Goal: Task Accomplishment & Management: Complete application form

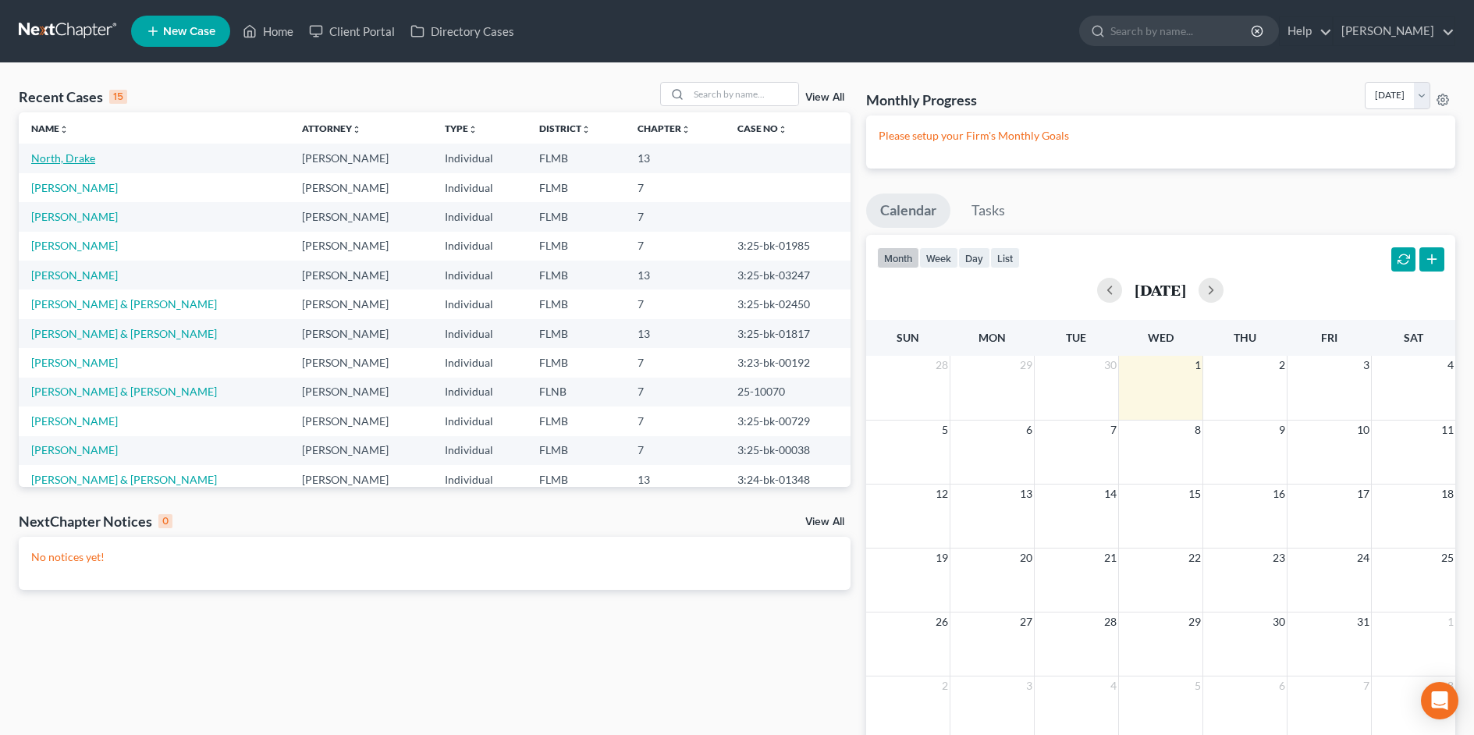
click at [80, 162] on link "North, Drake" at bounding box center [63, 157] width 64 height 13
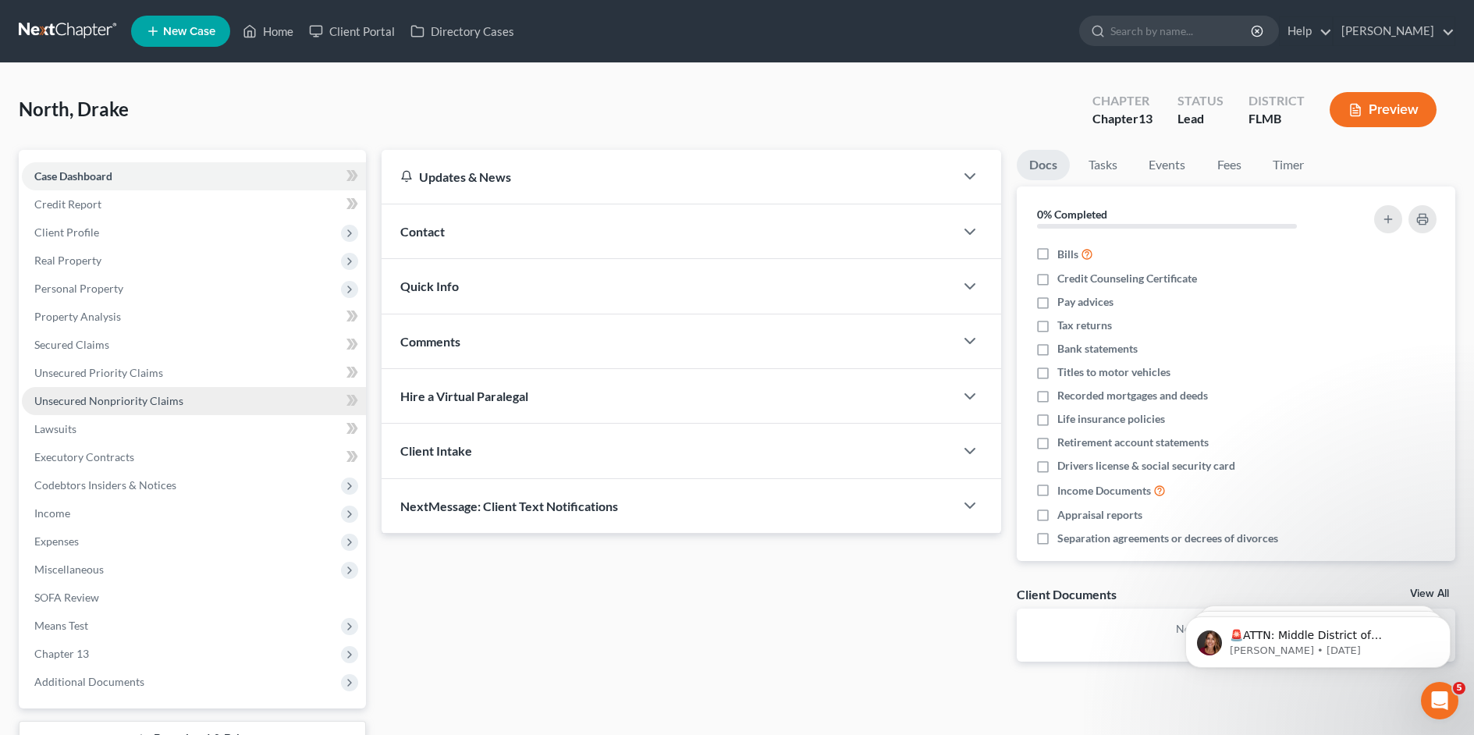
click at [76, 397] on span "Unsecured Nonpriority Claims" at bounding box center [108, 400] width 149 height 13
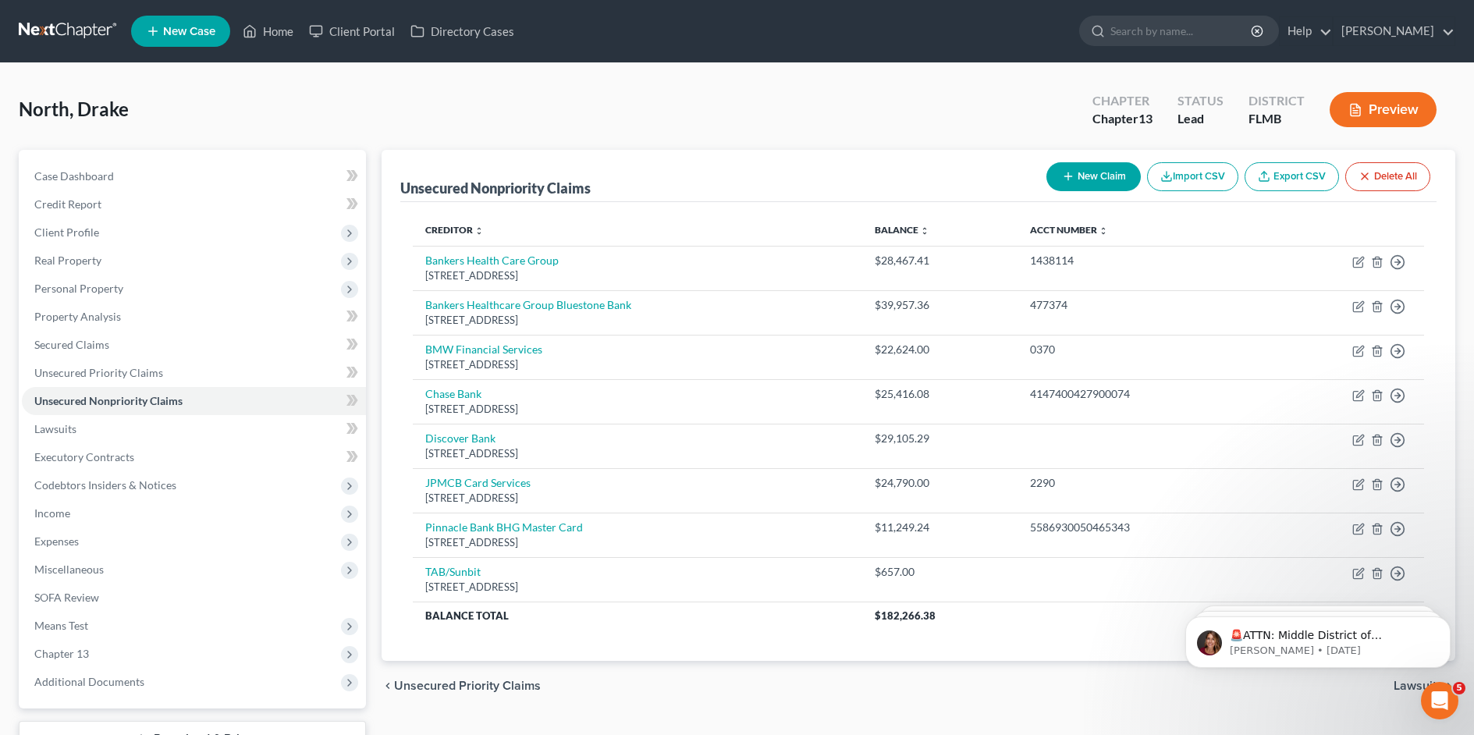
click at [1094, 171] on button "New Claim" at bounding box center [1094, 176] width 94 height 29
select select "0"
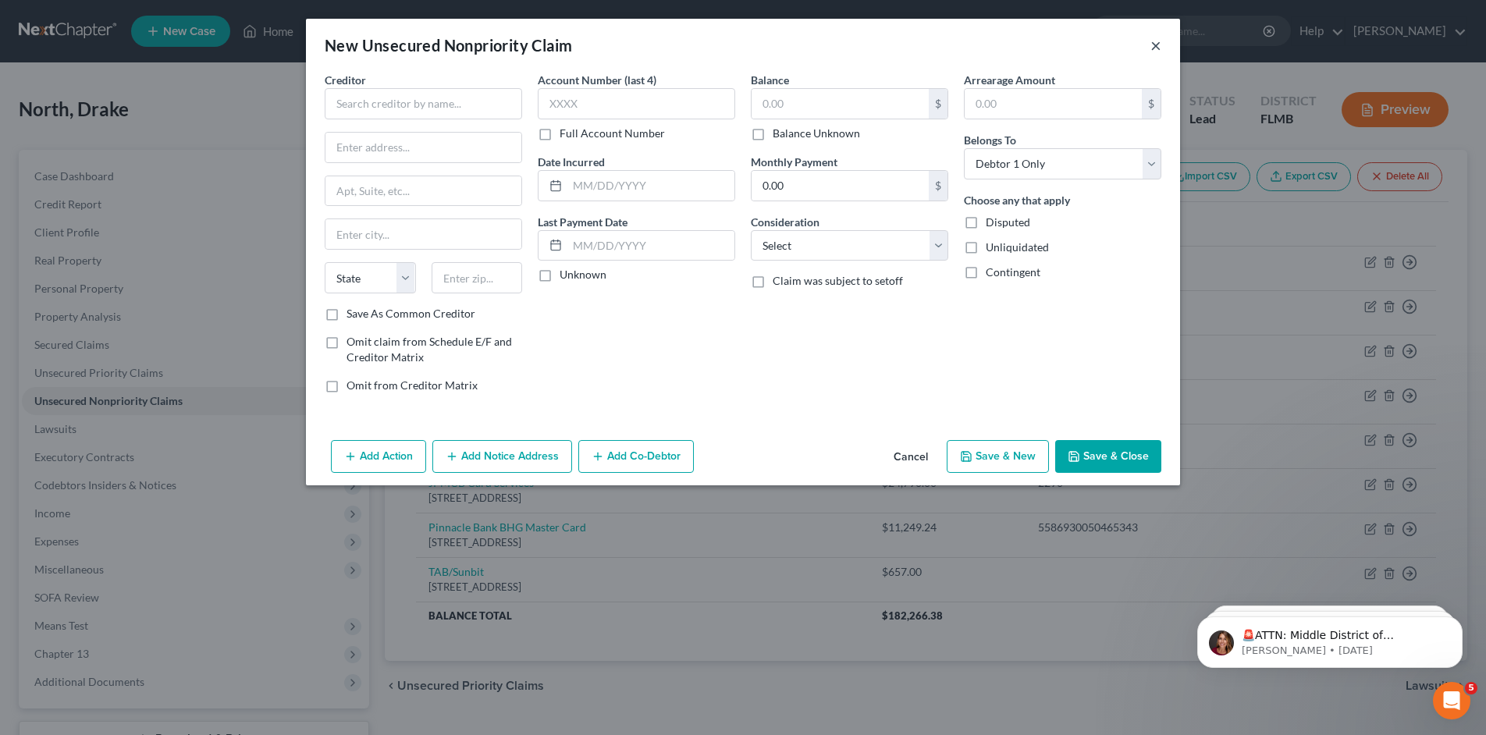
click at [1157, 44] on button "×" at bounding box center [1156, 45] width 11 height 19
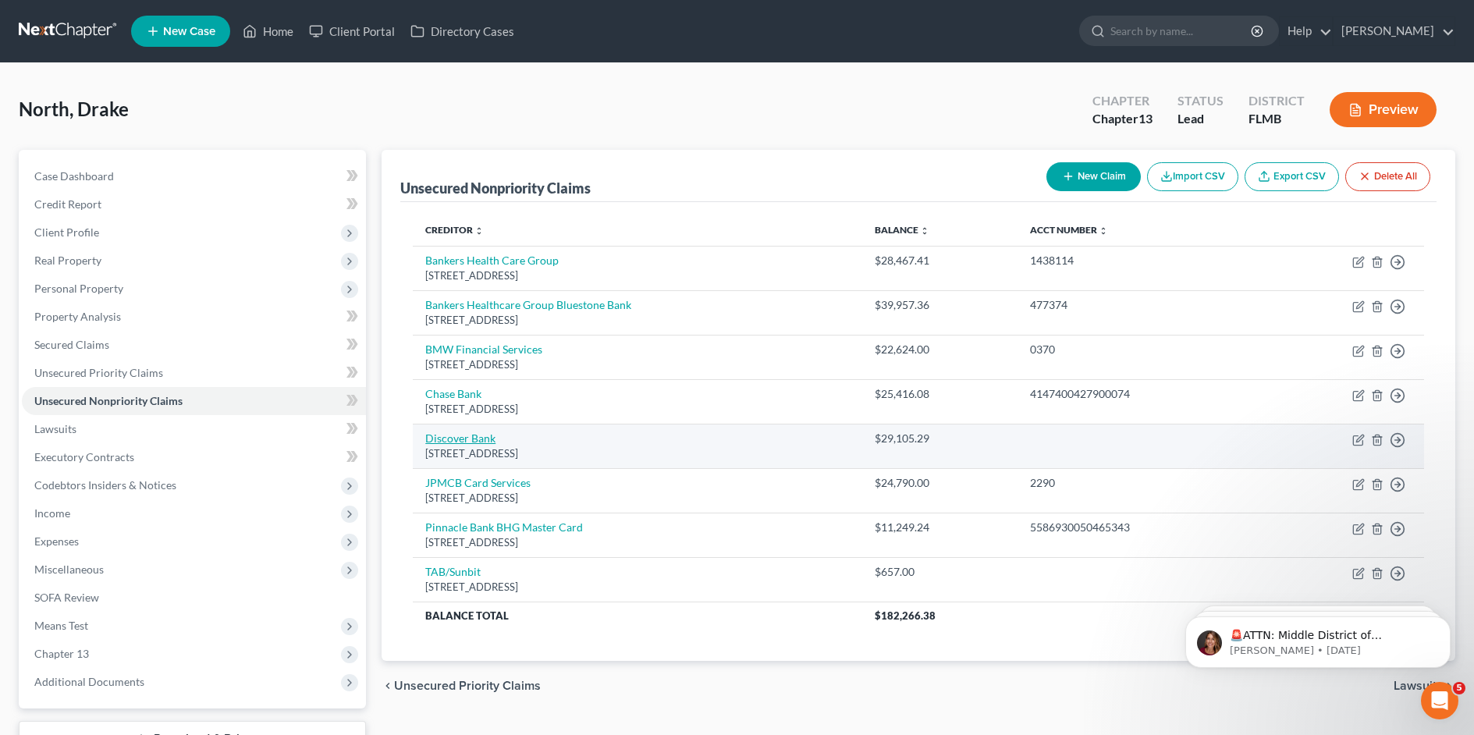
click at [442, 443] on link "Discover Bank" at bounding box center [460, 438] width 70 height 13
select select "46"
select select "2"
select select "0"
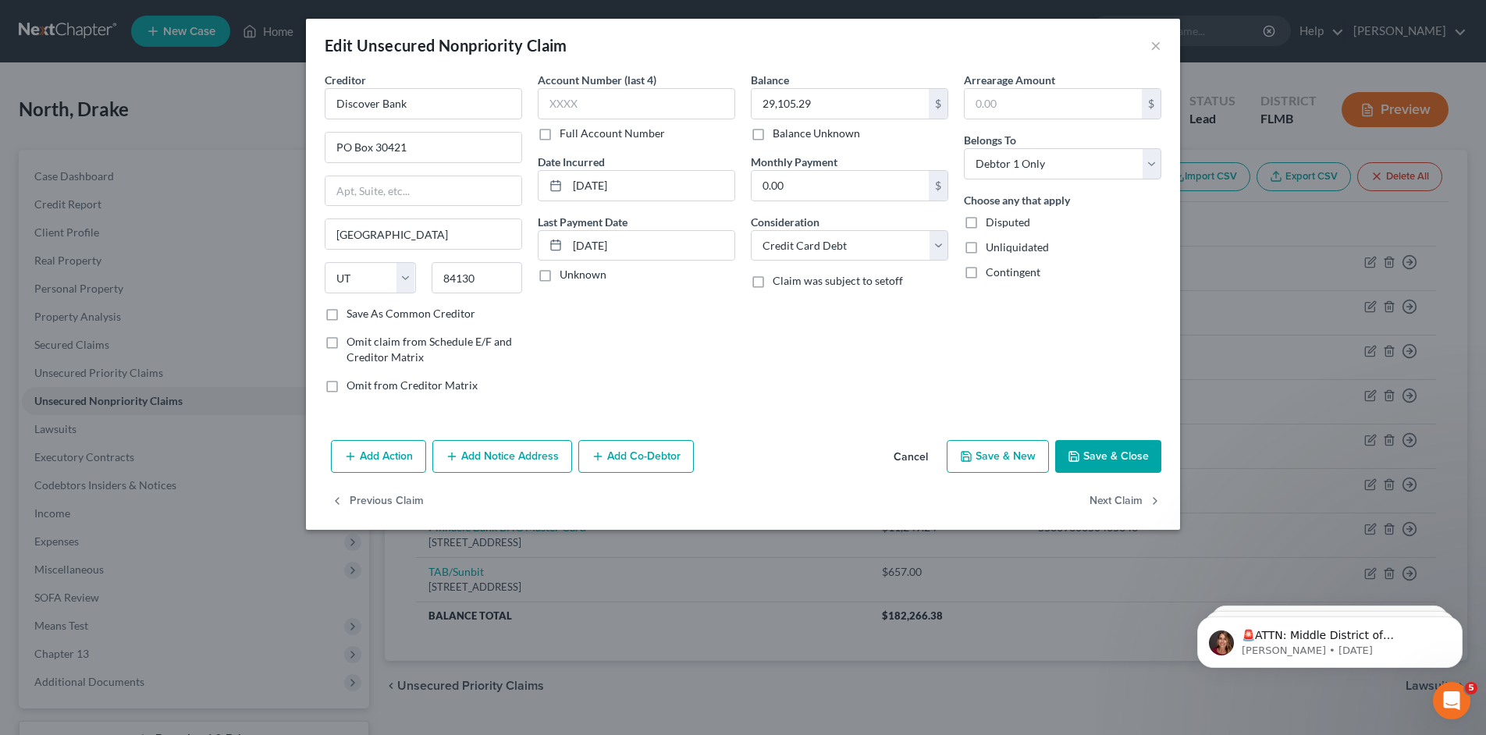
click at [480, 461] on button "Add Notice Address" at bounding box center [502, 456] width 140 height 33
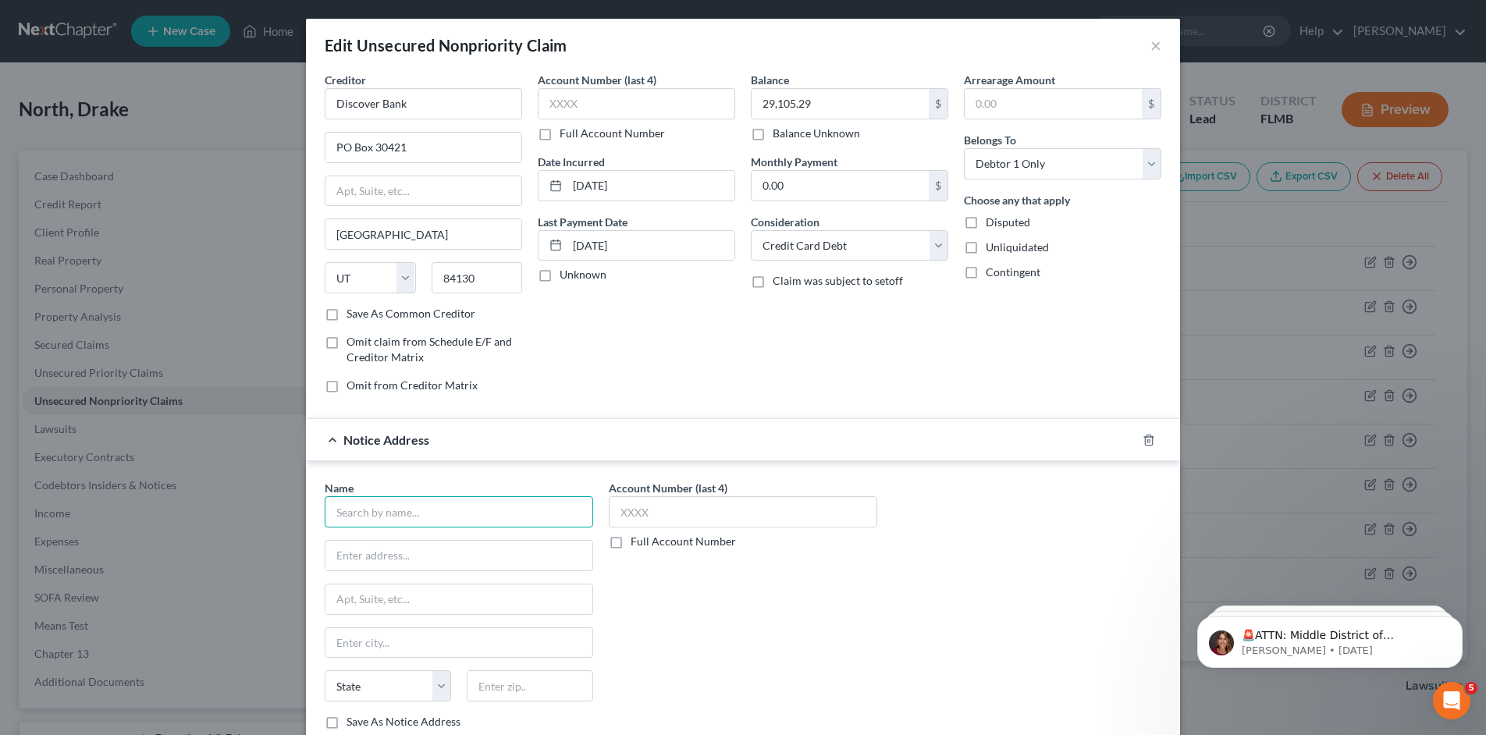
click at [391, 516] on input "text" at bounding box center [459, 511] width 269 height 31
type input "[PERSON_NAME] and Associates"
type input "80 Minuteman Rd."
type input "Andover"
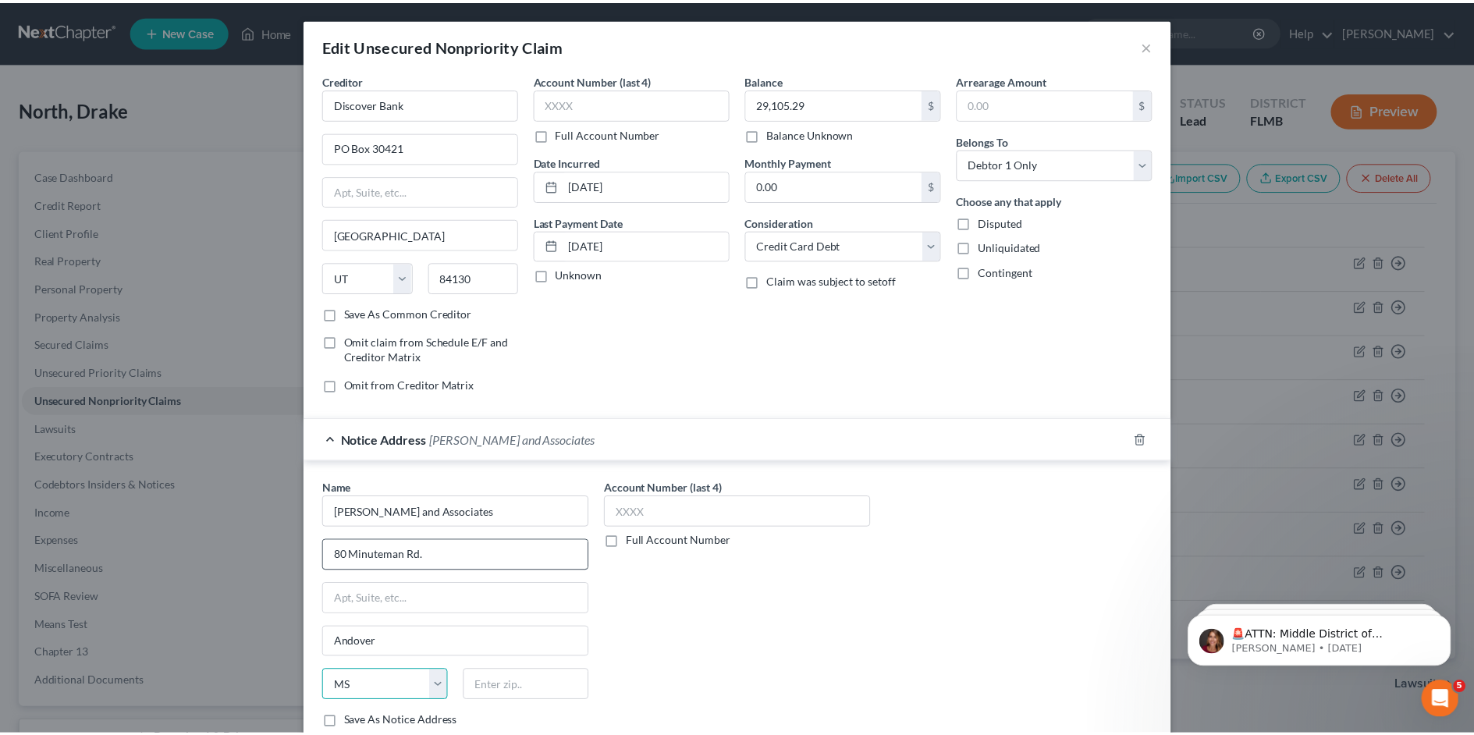
scroll to position [150, 0]
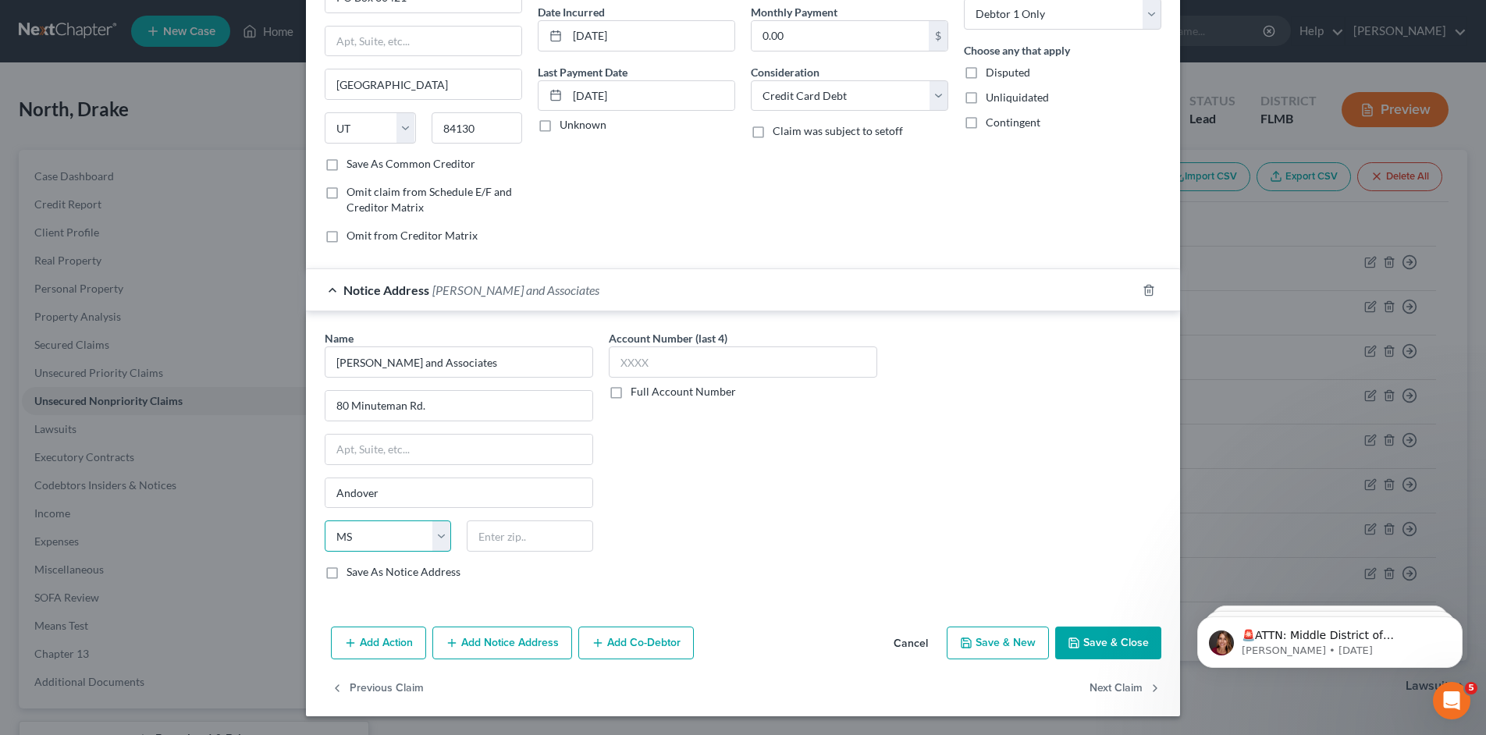
click at [428, 542] on select "State [US_STATE] AK AR AZ CA CO CT DE DC [GEOGRAPHIC_DATA] [GEOGRAPHIC_DATA] GU…" at bounding box center [388, 536] width 126 height 31
click at [325, 521] on select "State [US_STATE] AK AR AZ CA CO CT DE DC [GEOGRAPHIC_DATA] [GEOGRAPHIC_DATA] GU…" at bounding box center [388, 536] width 126 height 31
click at [432, 539] on select "State [US_STATE] AK AR AZ CA CO CT DE DC [GEOGRAPHIC_DATA] [GEOGRAPHIC_DATA] GU…" at bounding box center [388, 536] width 126 height 31
select select "22"
click at [325, 521] on select "State [US_STATE] AK AR AZ CA CO CT DE DC [GEOGRAPHIC_DATA] [GEOGRAPHIC_DATA] GU…" at bounding box center [388, 536] width 126 height 31
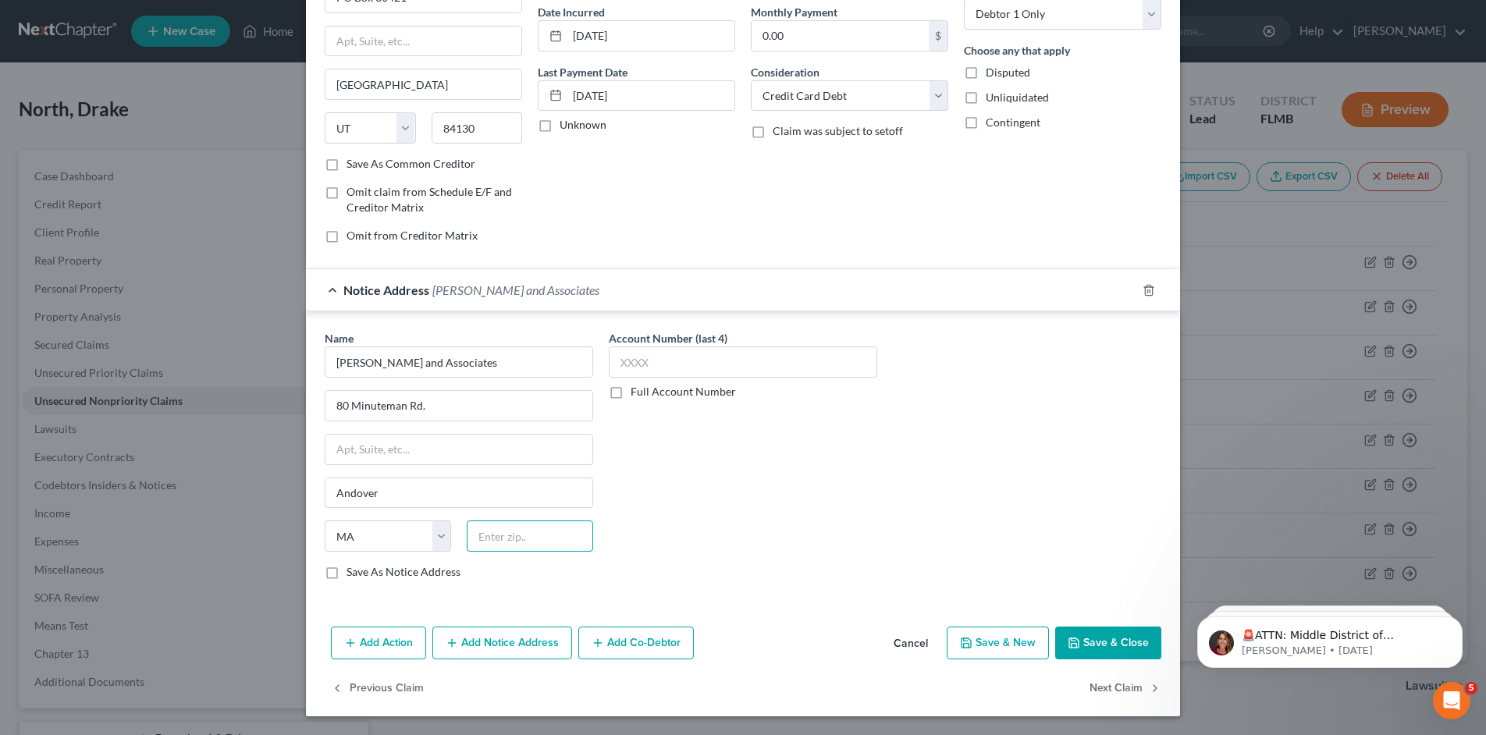
click at [489, 531] on input "text" at bounding box center [530, 536] width 126 height 31
type input "01810"
click at [347, 571] on label "Save As Notice Address" at bounding box center [404, 572] width 114 height 16
click at [353, 571] on input "Save As Notice Address" at bounding box center [358, 569] width 10 height 10
click at [1103, 643] on button "Save & Close" at bounding box center [1108, 643] width 106 height 33
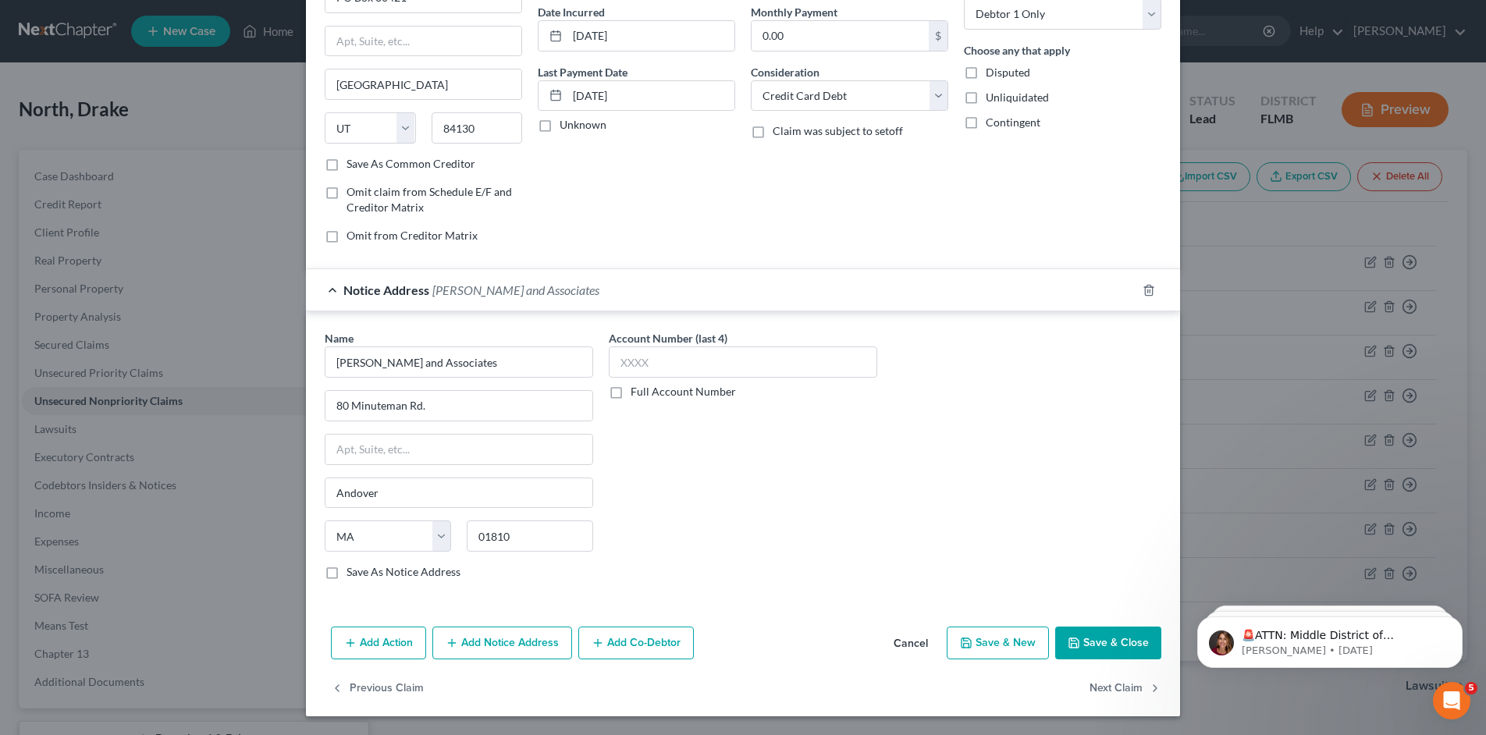
checkbox input "false"
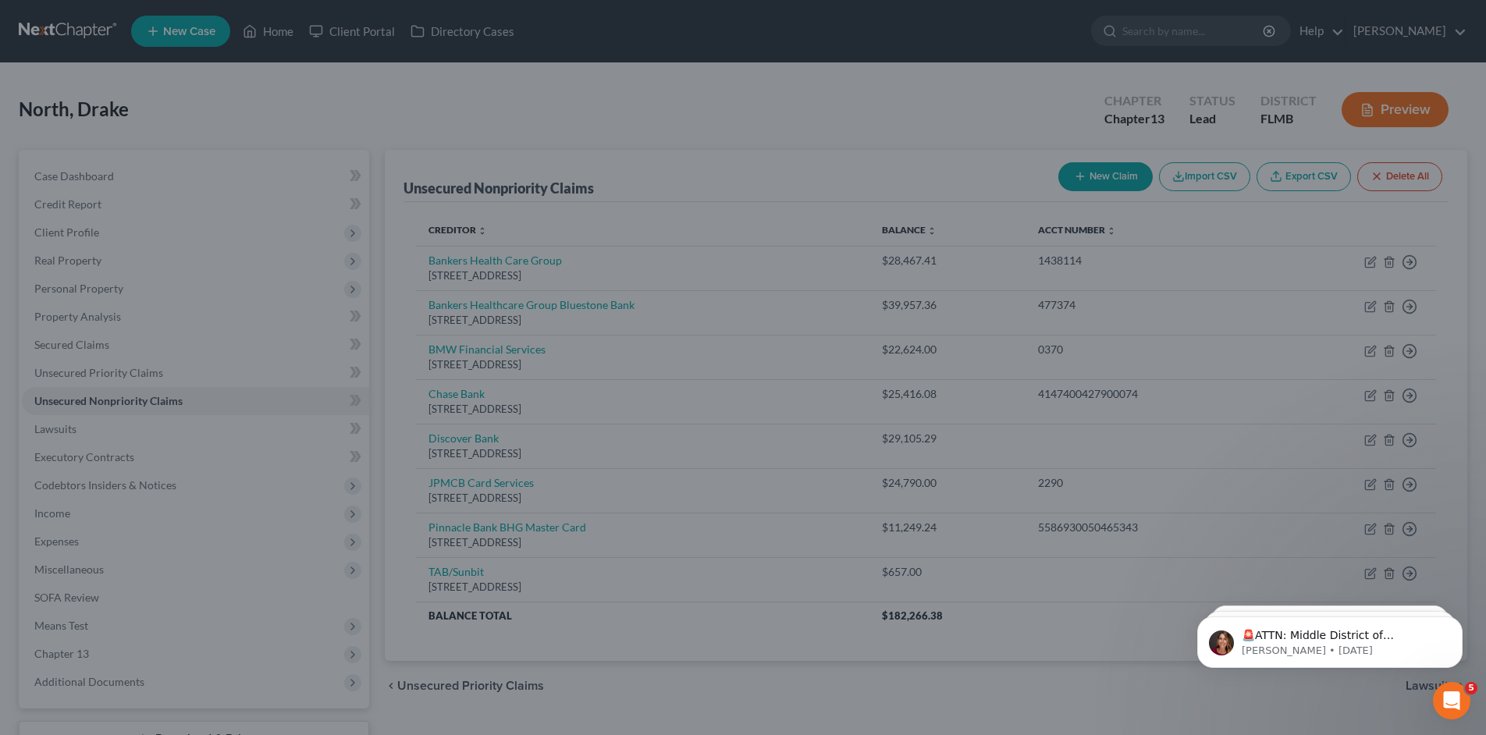
type input "0"
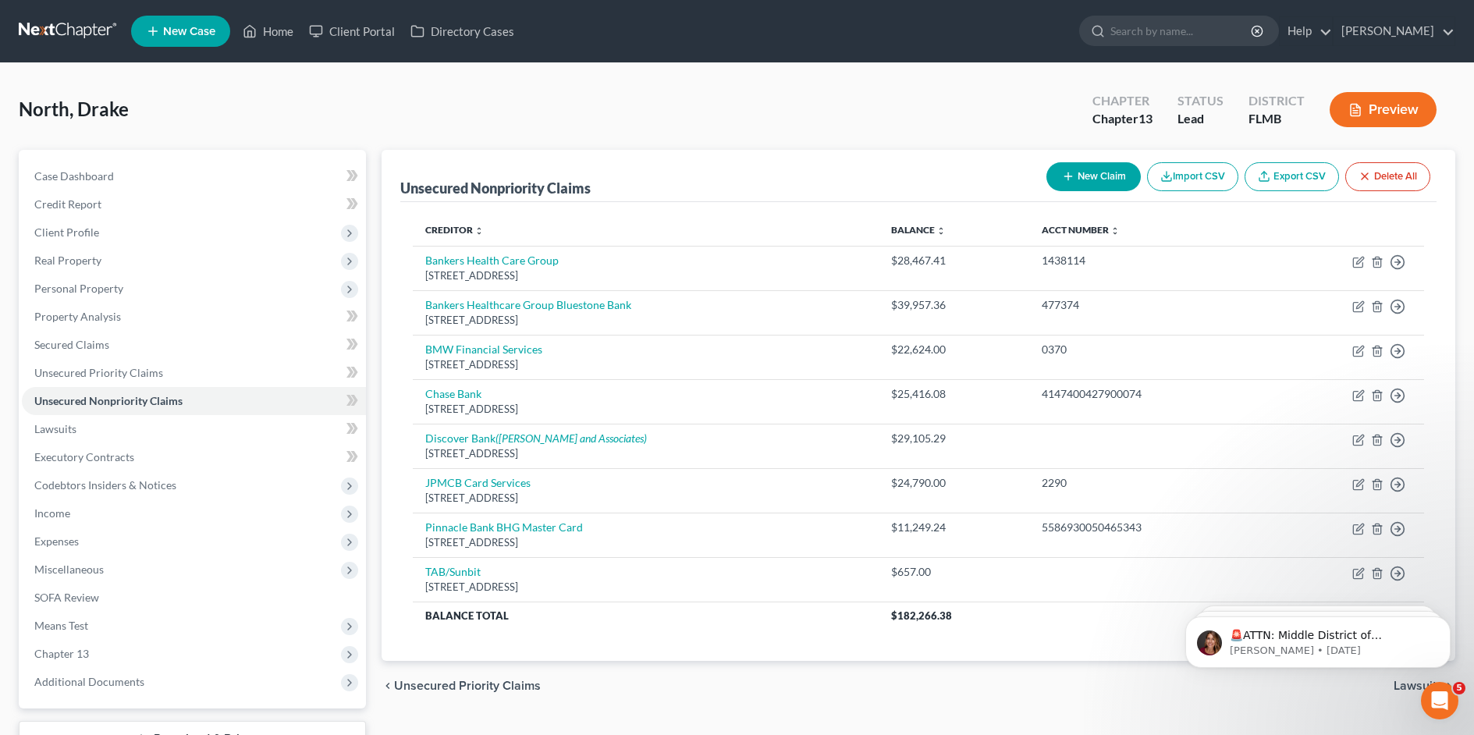
click at [1062, 173] on icon "button" at bounding box center [1068, 176] width 12 height 12
select select "0"
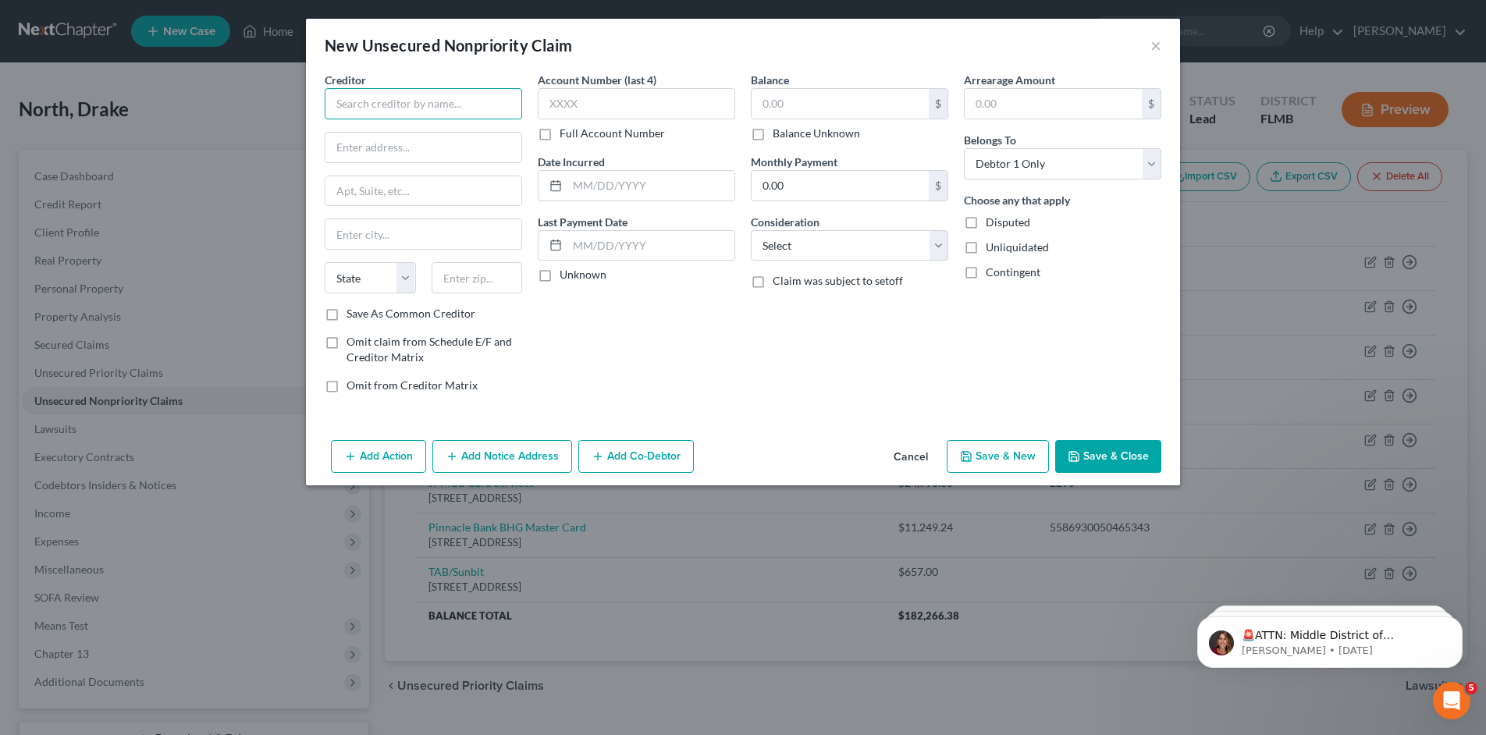
click at [443, 109] on input "text" at bounding box center [423, 103] width 197 height 31
type input "[US_STATE] Credit Union"
type input "PO Box 147050"
type input "[GEOGRAPHIC_DATA]"
select select "9"
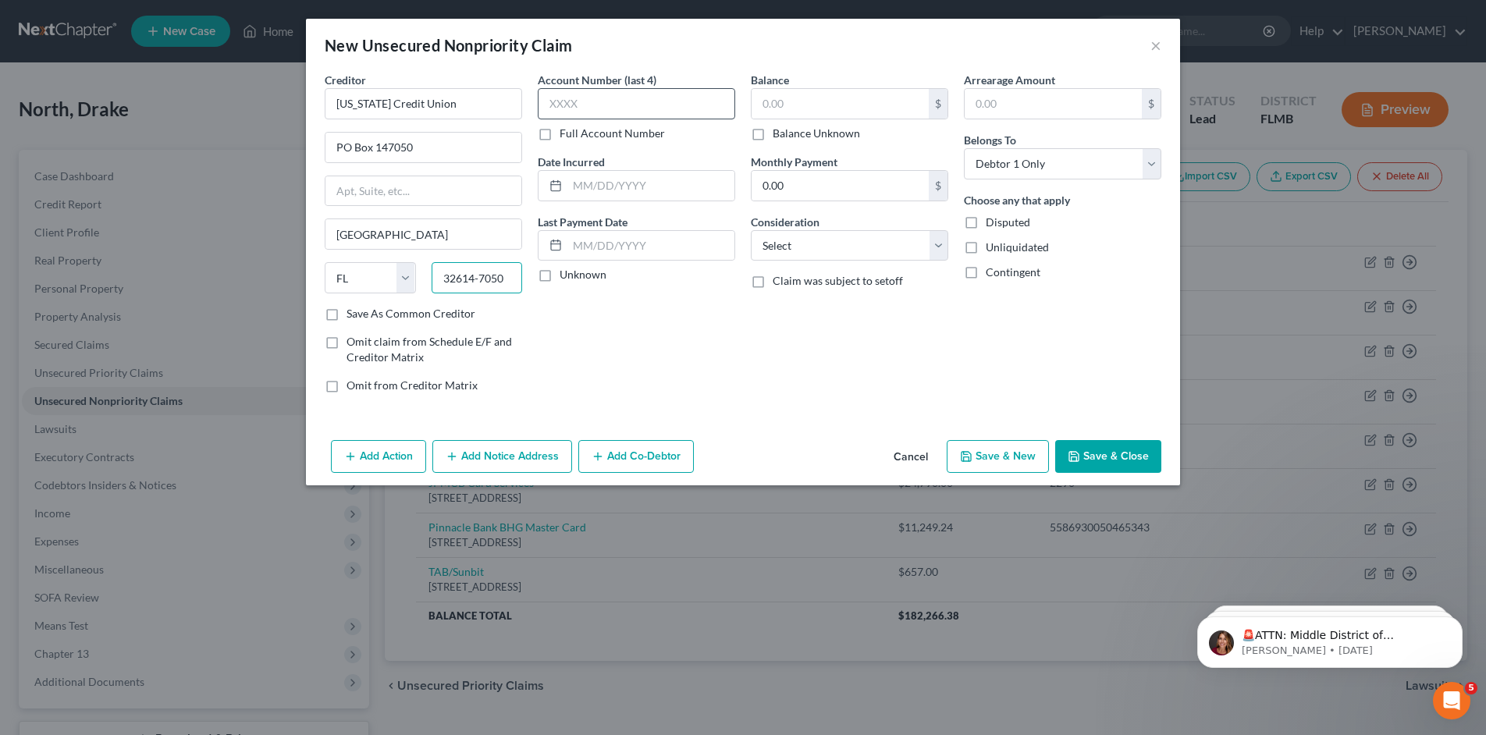
type input "32614-7050"
click at [575, 100] on input "text" at bounding box center [636, 103] width 197 height 31
type input "9901"
type input "12/2020"
click at [813, 103] on input "text" at bounding box center [840, 104] width 177 height 30
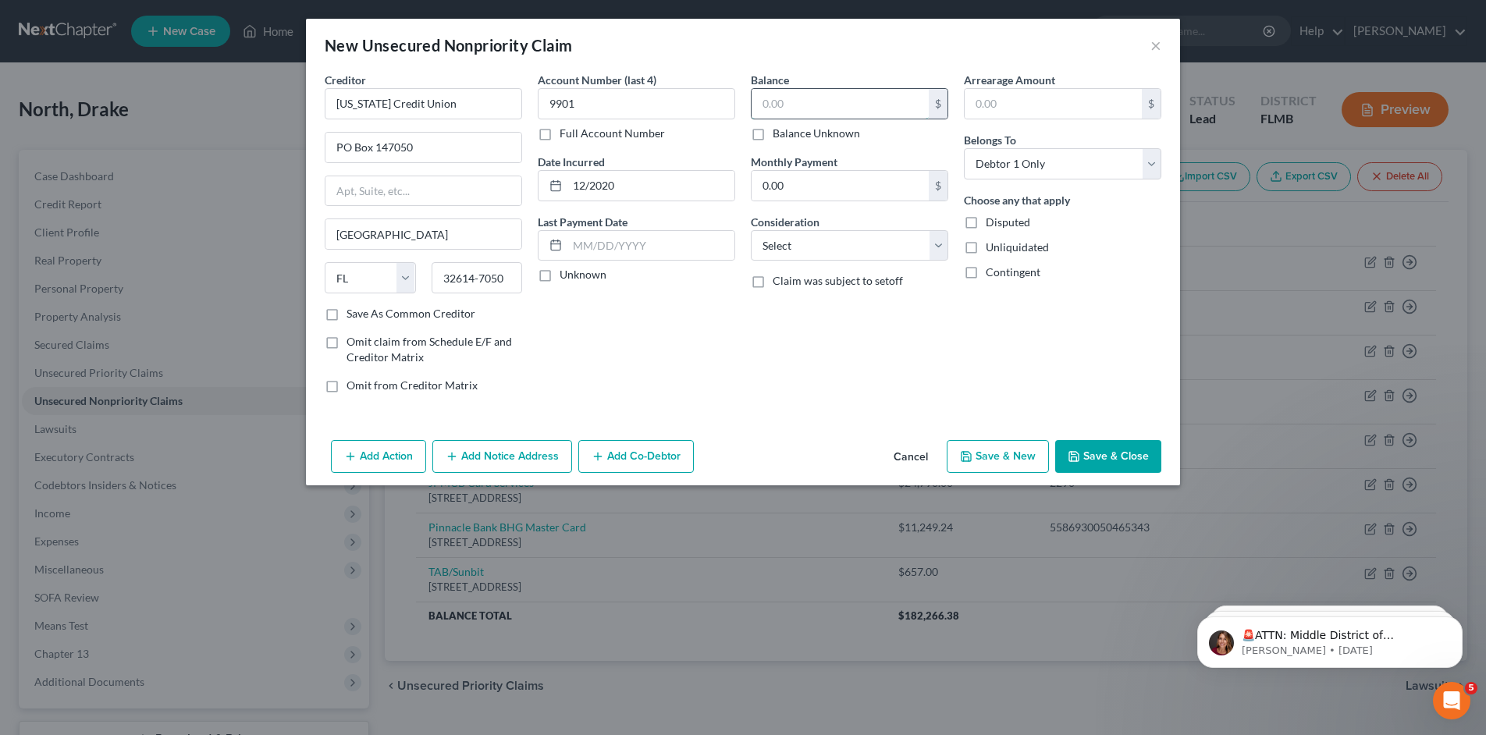
type input "1"
type input "2"
click at [773, 136] on label "Balance Unknown" at bounding box center [816, 134] width 87 height 16
click at [779, 136] on input "Balance Unknown" at bounding box center [784, 131] width 10 height 10
checkbox input "true"
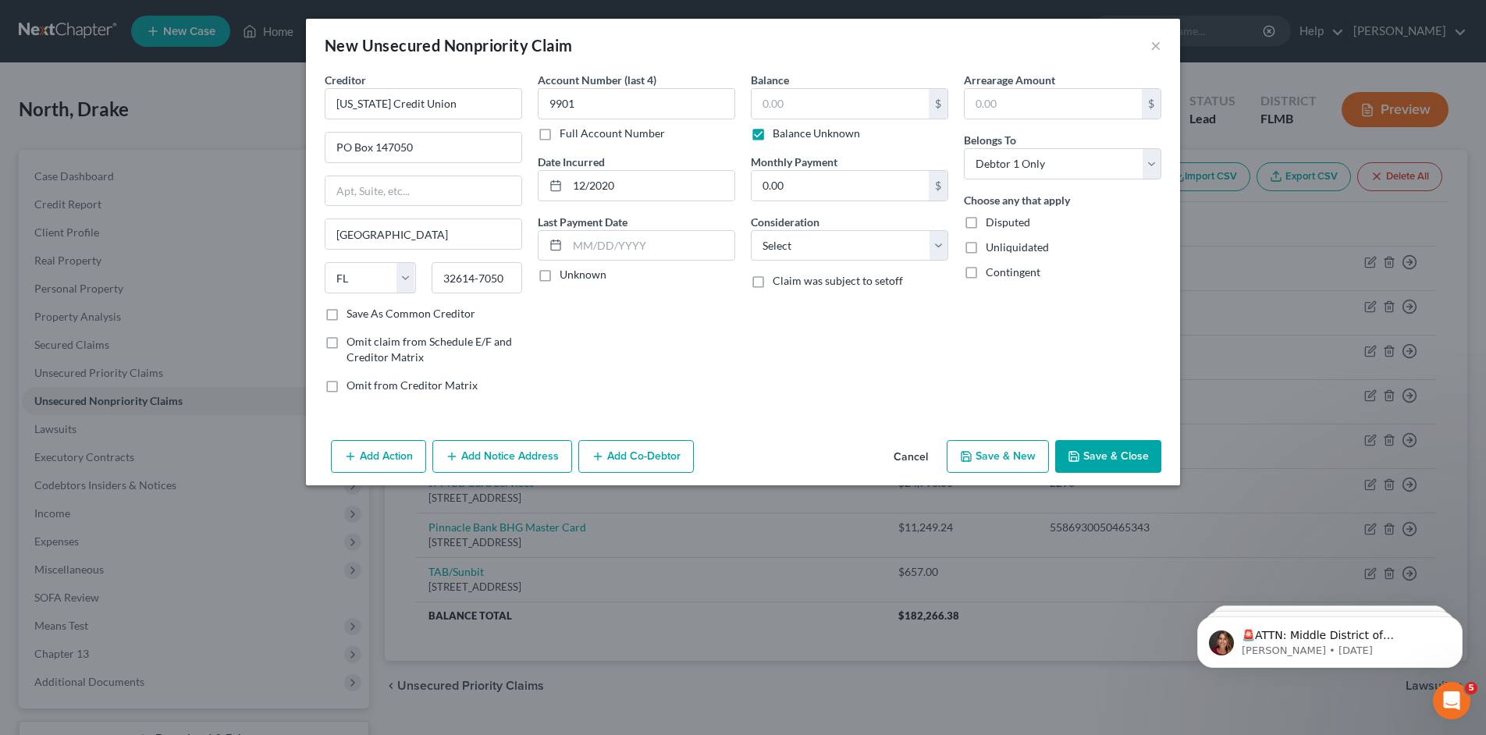
type input "0.00"
click at [831, 236] on select "Select Cable / Satellite Services Collection Agency Credit Card Debt Debt Couns…" at bounding box center [849, 245] width 197 height 31
click at [751, 230] on select "Select Cable / Satellite Services Collection Agency Credit Card Debt Debt Couns…" at bounding box center [849, 245] width 197 height 31
click at [829, 251] on select "Select Cable / Satellite Services Collection Agency Credit Card Debt Debt Couns…" at bounding box center [849, 245] width 197 height 31
select select "4"
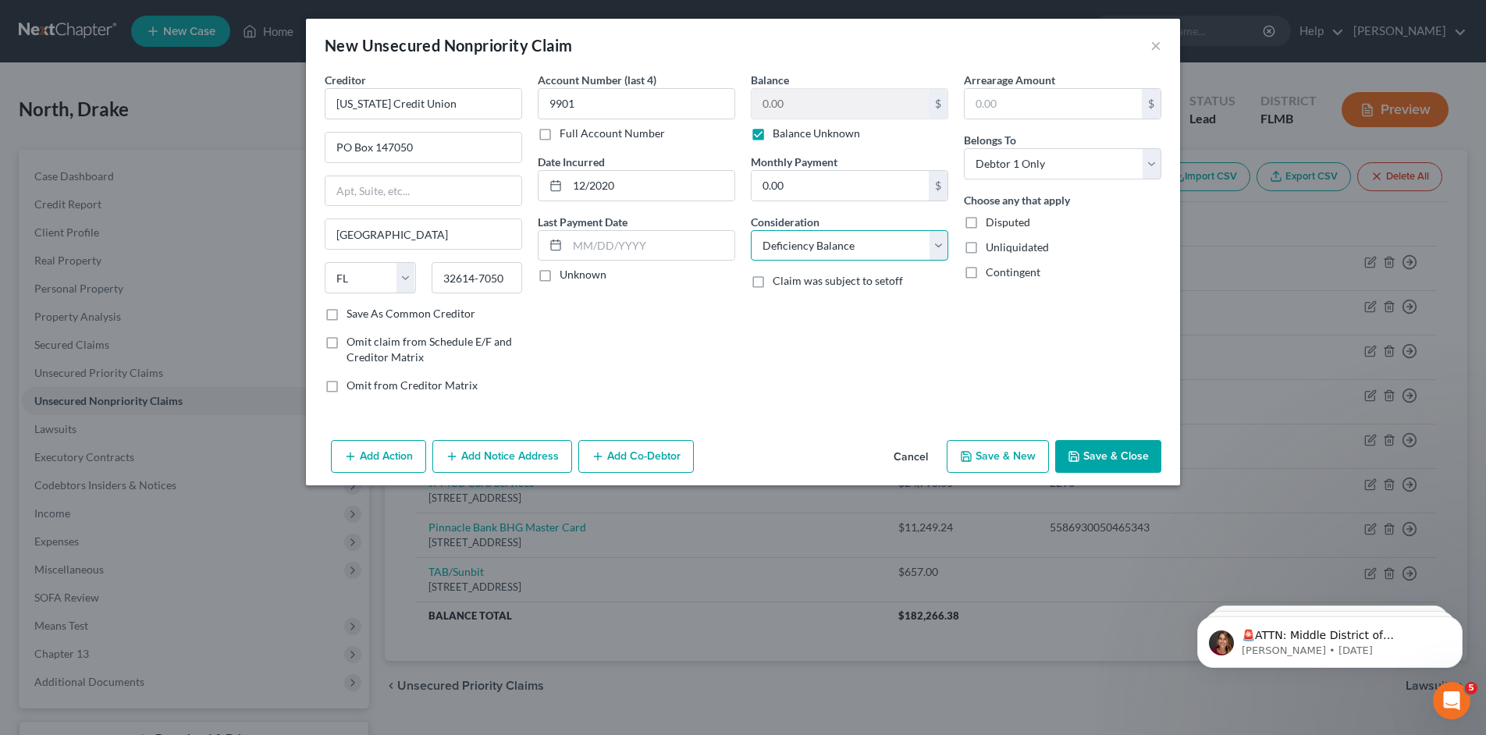
click at [751, 230] on select "Select Cable / Satellite Services Collection Agency Credit Card Debt Debt Couns…" at bounding box center [849, 245] width 197 height 31
click at [1033, 179] on select "Select Debtor 1 Only Debtor 2 Only Debtor 1 And Debtor 2 Only At Least One Of T…" at bounding box center [1062, 163] width 197 height 31
select select "3"
click at [964, 148] on select "Select Debtor 1 Only Debtor 2 Only Debtor 1 And Debtor 2 Only At Least One Of T…" at bounding box center [1062, 163] width 197 height 31
click at [1087, 455] on button "Save & Close" at bounding box center [1108, 456] width 106 height 33
